Goal: Task Accomplishment & Management: Complete application form

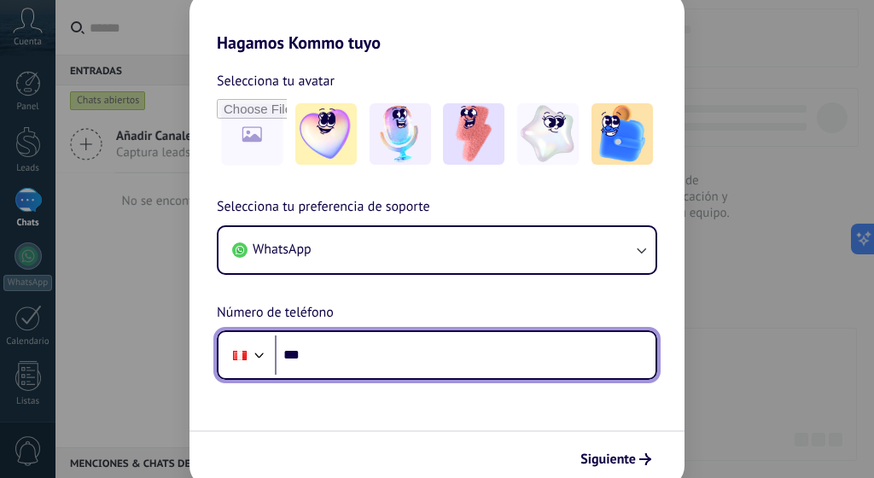
click at [404, 353] on input "***" at bounding box center [465, 354] width 381 height 39
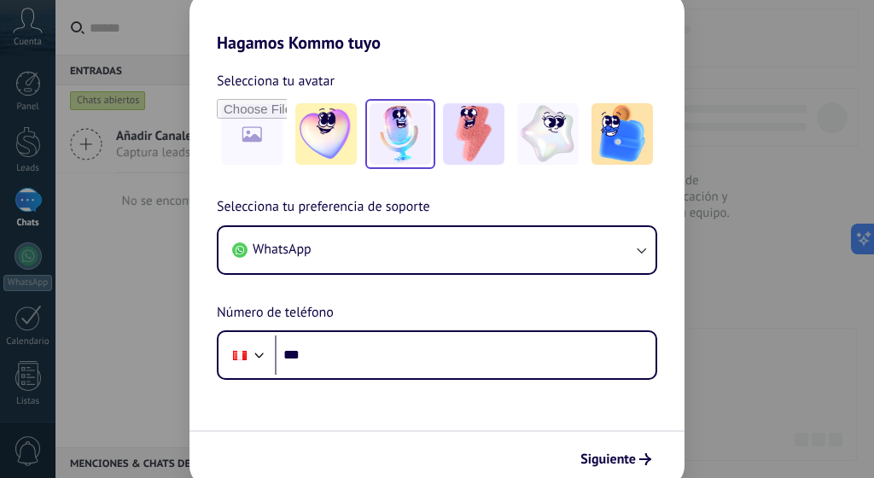
click at [417, 136] on img at bounding box center [400, 133] width 61 height 61
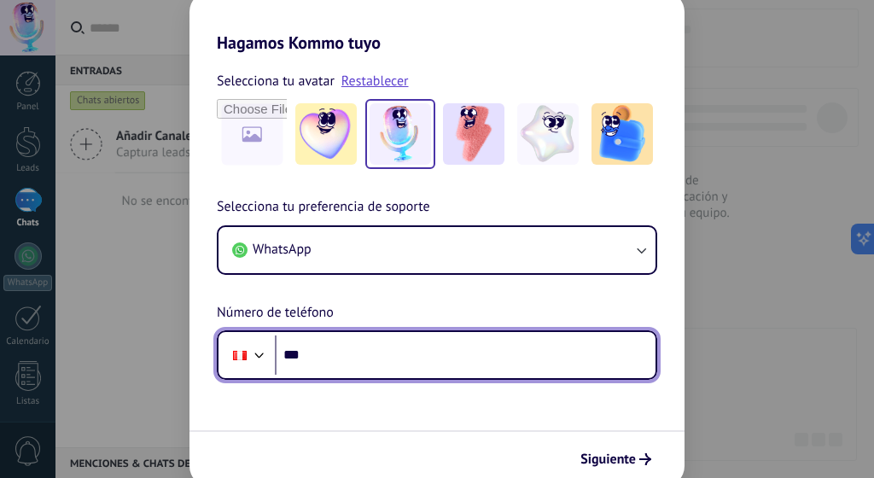
click at [369, 347] on input "***" at bounding box center [465, 354] width 381 height 39
type input "**********"
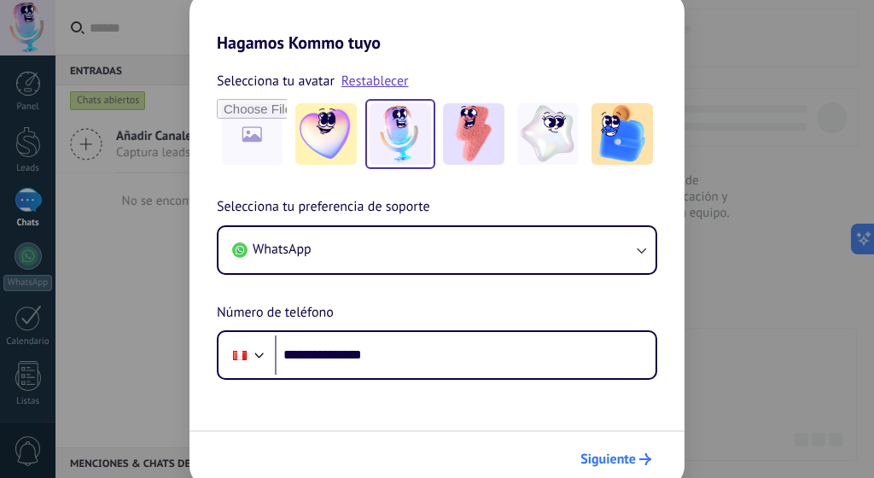
click at [596, 462] on span "Siguiente" at bounding box center [607, 459] width 55 height 12
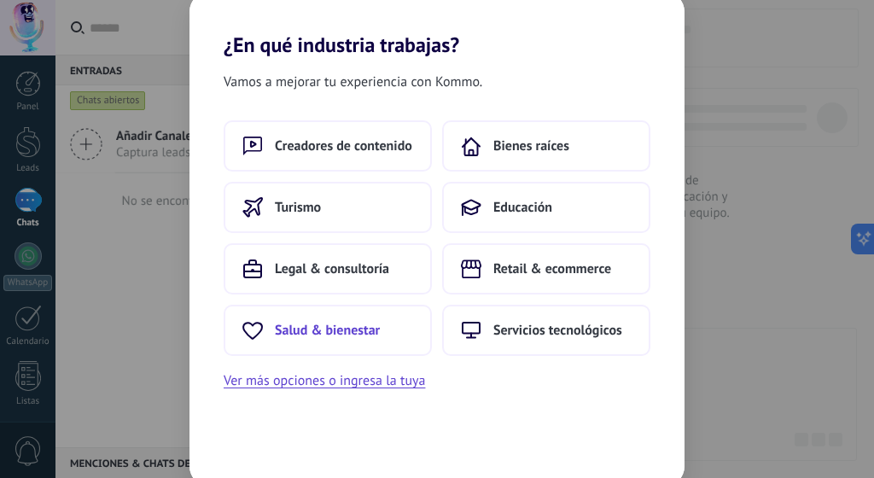
click at [351, 329] on span "Salud & bienestar" at bounding box center [327, 330] width 105 height 17
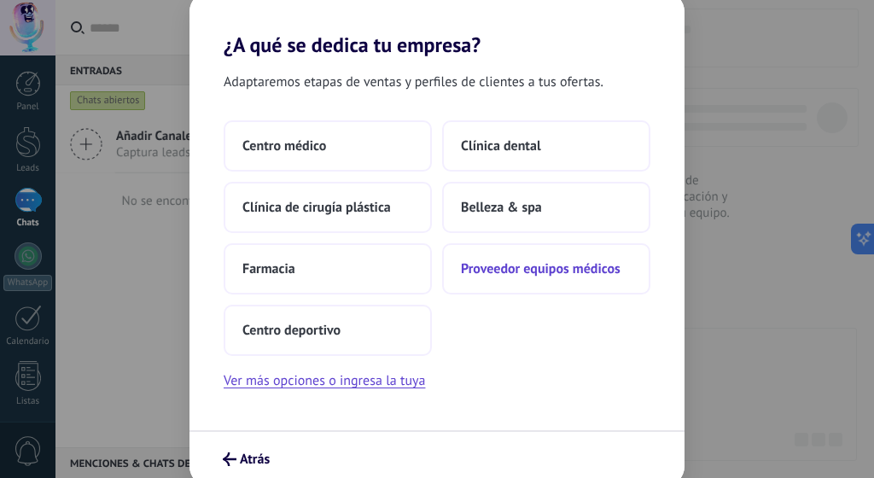
click at [524, 266] on span "Proveedor equipos médicos" at bounding box center [541, 268] width 160 height 17
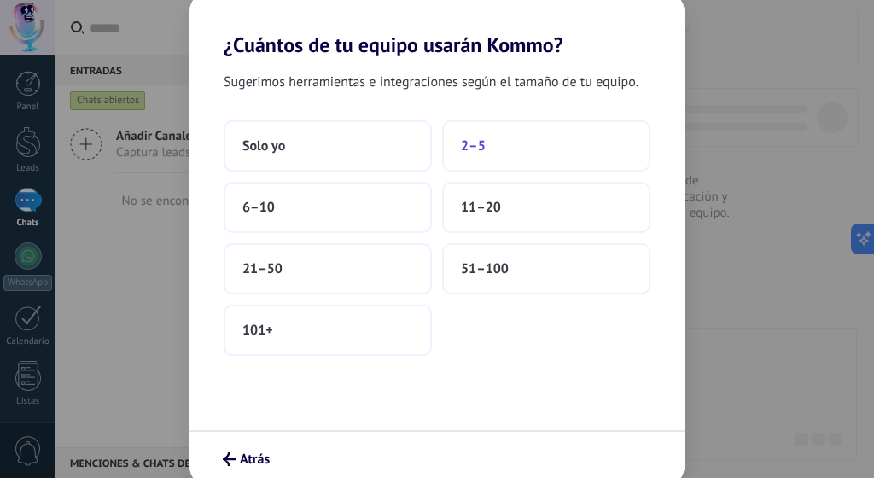
click at [476, 145] on span "2–5" at bounding box center [473, 145] width 25 height 17
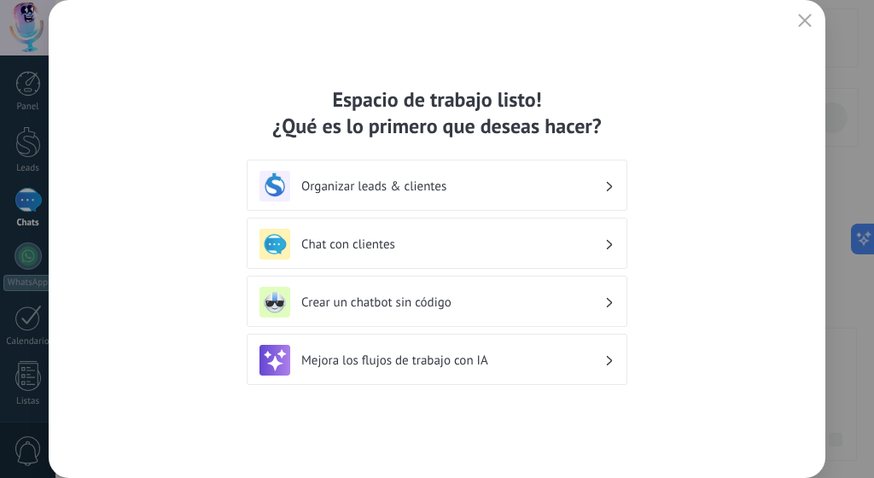
click at [421, 191] on h3 "Organizar leads & clientes" at bounding box center [452, 186] width 303 height 16
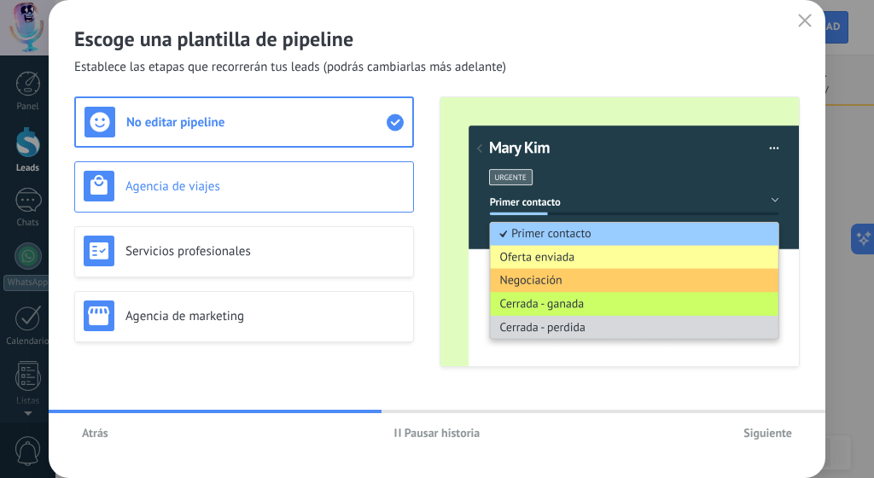
click at [282, 188] on h3 "Agencia de viajes" at bounding box center [264, 186] width 279 height 16
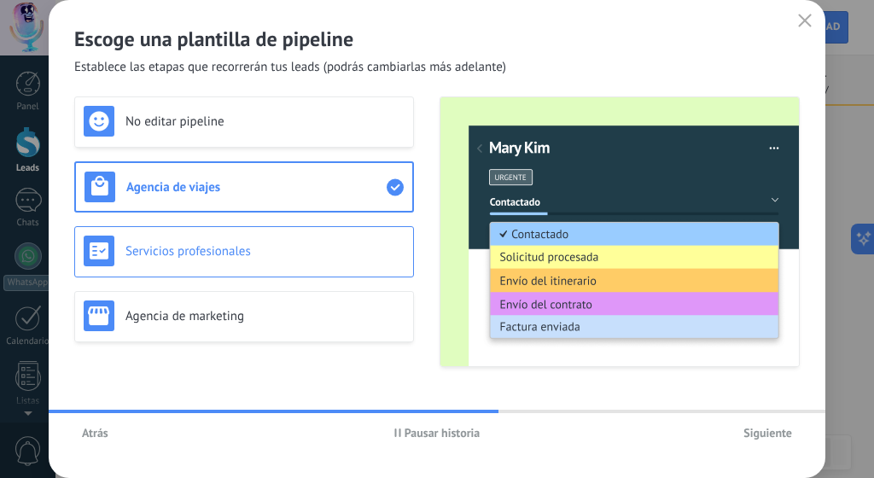
click at [265, 241] on div "Servicios profesionales" at bounding box center [244, 251] width 321 height 31
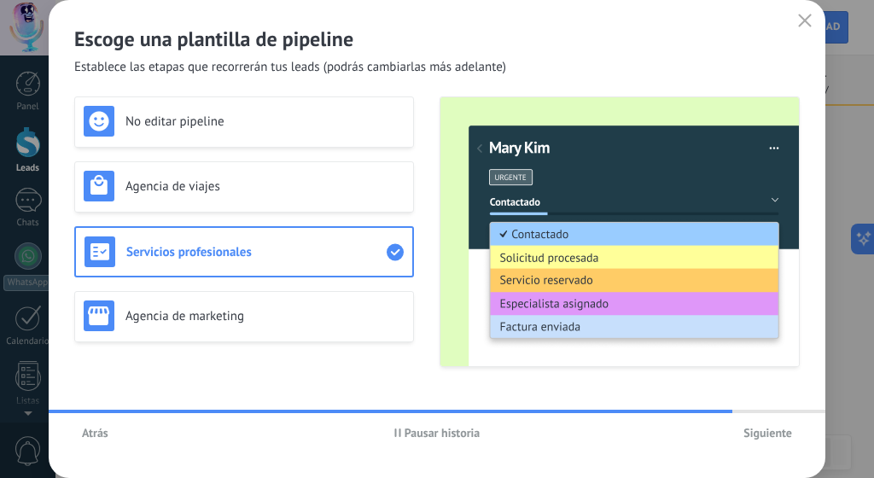
click at [763, 433] on span "Siguiente" at bounding box center [767, 433] width 49 height 12
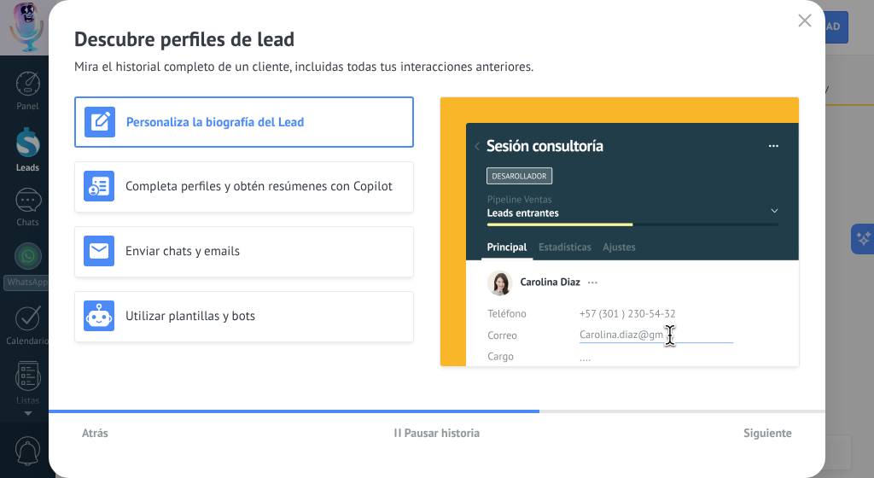
click at [763, 433] on span "Siguiente" at bounding box center [767, 433] width 49 height 12
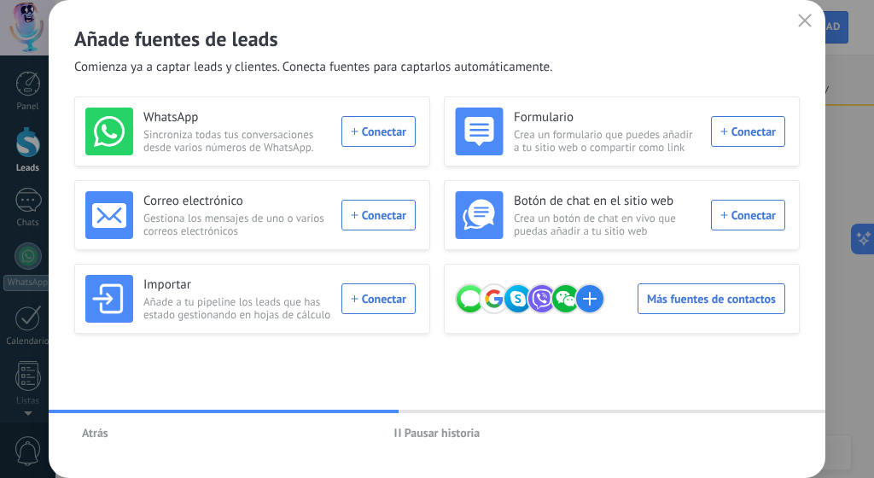
click at [813, 26] on button "button" at bounding box center [805, 21] width 22 height 24
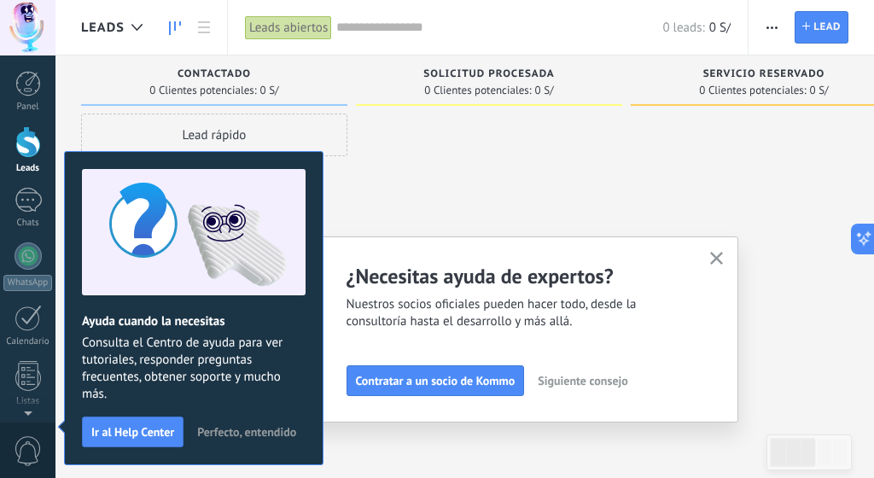
click at [380, 177] on div at bounding box center [489, 241] width 266 height 255
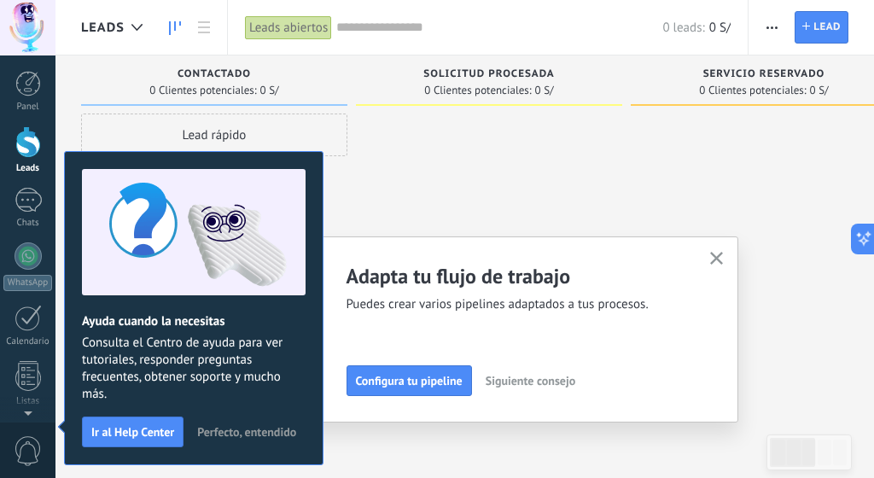
click at [718, 256] on use "button" at bounding box center [716, 258] width 13 height 13
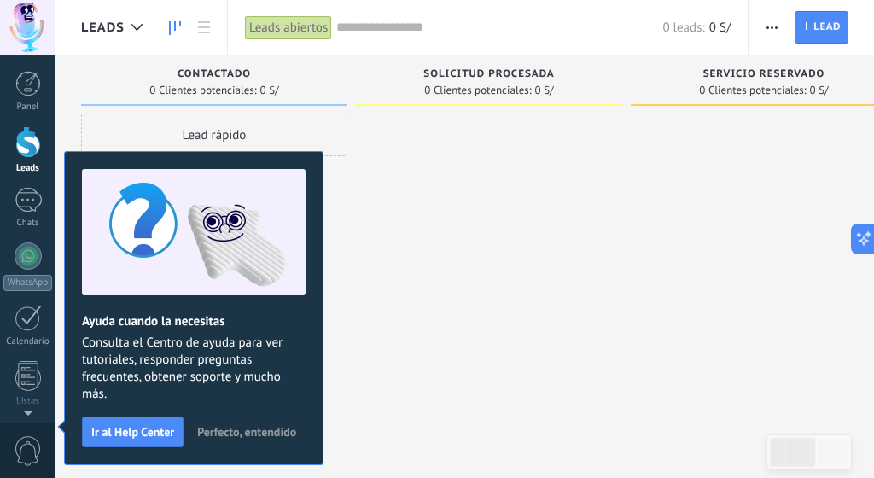
click at [35, 150] on div at bounding box center [28, 142] width 26 height 32
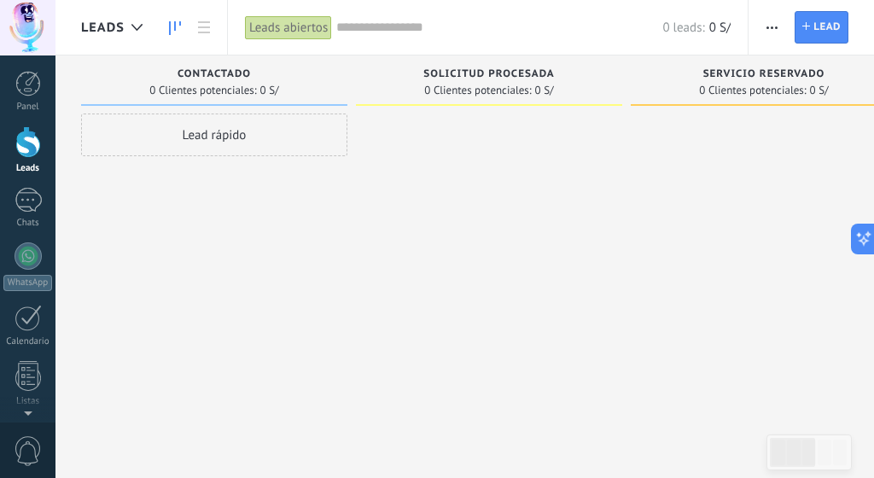
click at [225, 145] on div "Lead rápido" at bounding box center [214, 135] width 266 height 43
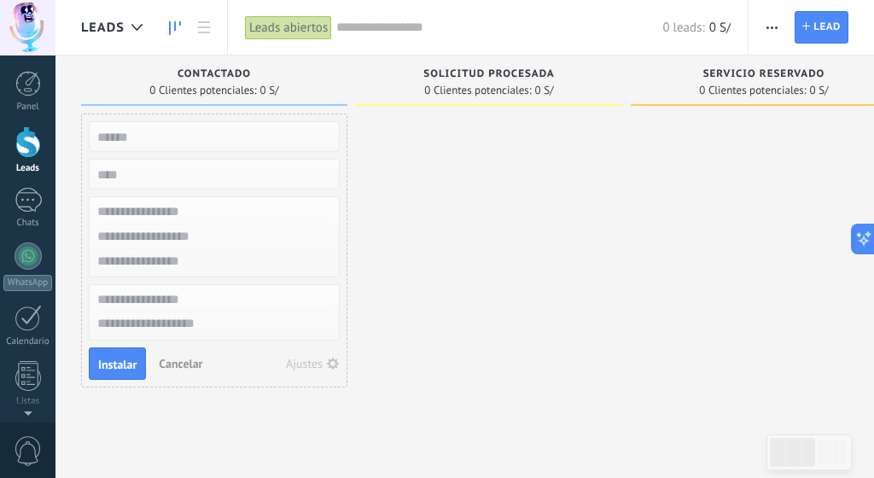
click at [218, 266] on input "text" at bounding box center [212, 261] width 249 height 25
click at [226, 324] on textarea at bounding box center [214, 324] width 249 height 25
click at [32, 91] on div at bounding box center [28, 84] width 26 height 26
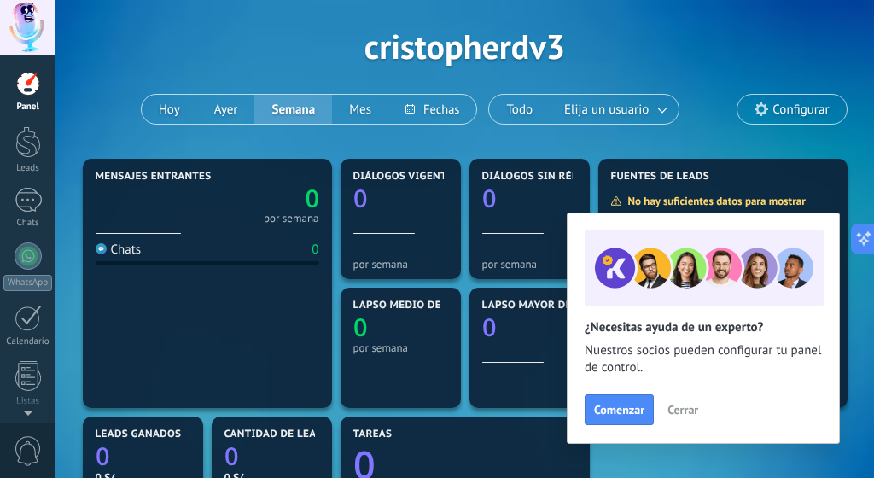
scroll to position [82, 0]
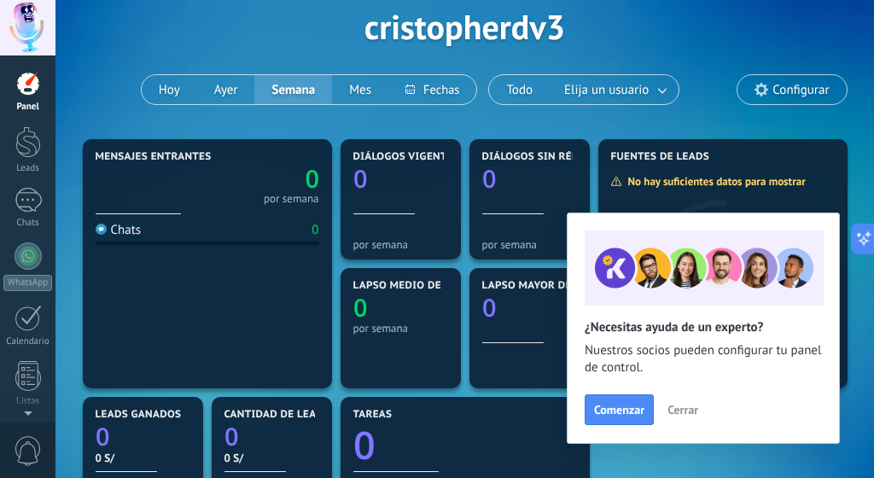
click at [680, 410] on span "Cerrar" at bounding box center [683, 410] width 31 height 12
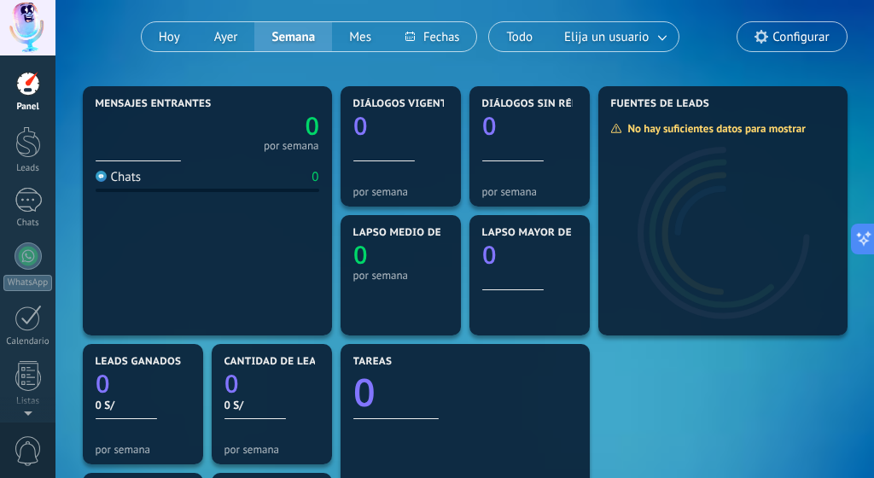
scroll to position [137, 0]
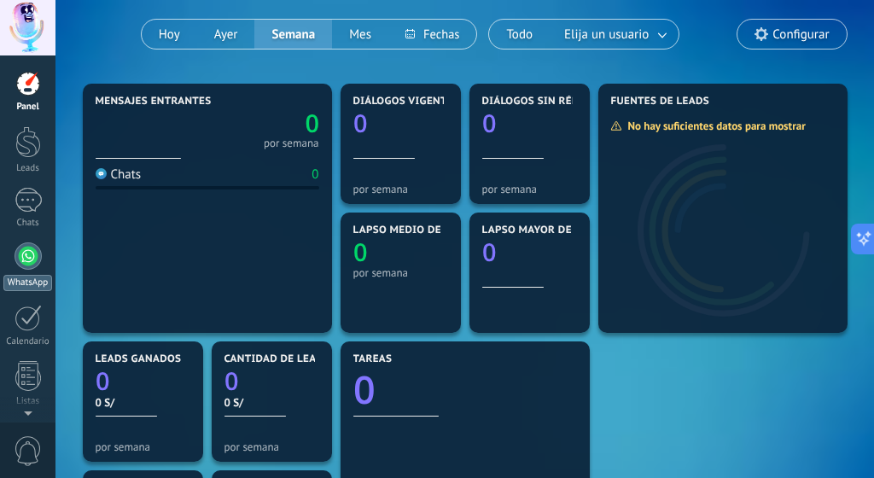
click at [33, 260] on div at bounding box center [28, 255] width 27 height 27
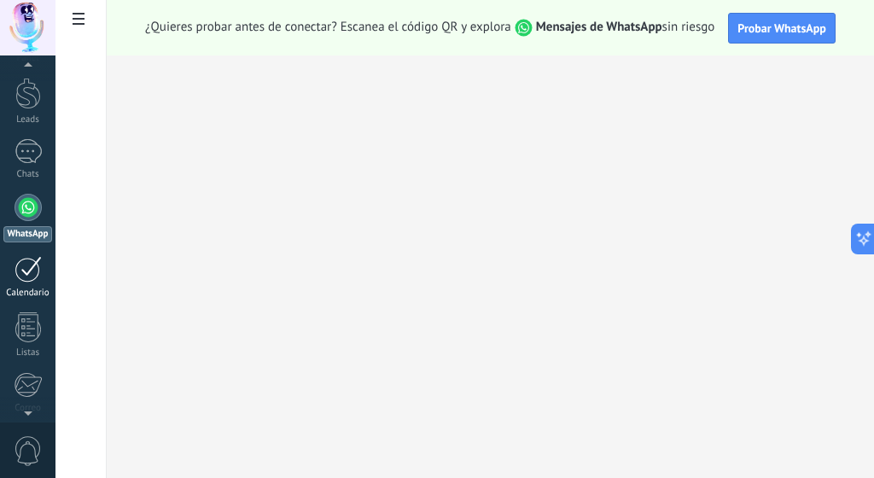
click at [37, 271] on div at bounding box center [28, 269] width 27 height 26
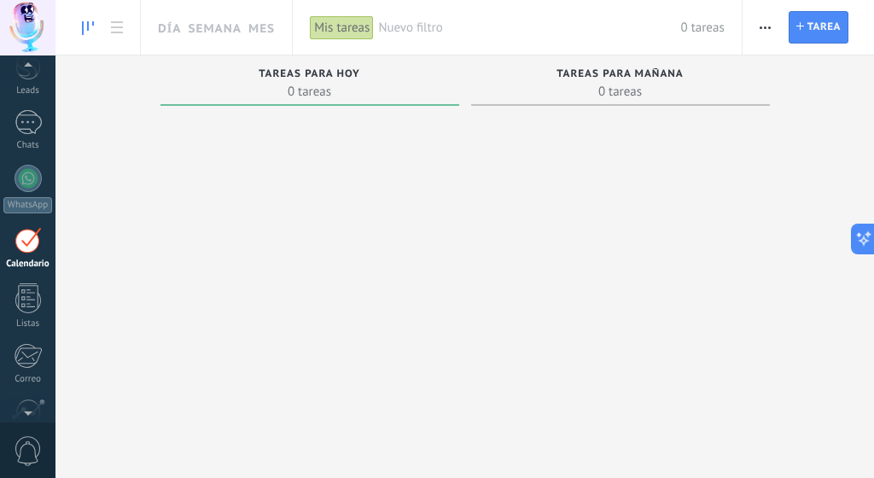
scroll to position [111, 0]
